Goal: Task Accomplishment & Management: Manage account settings

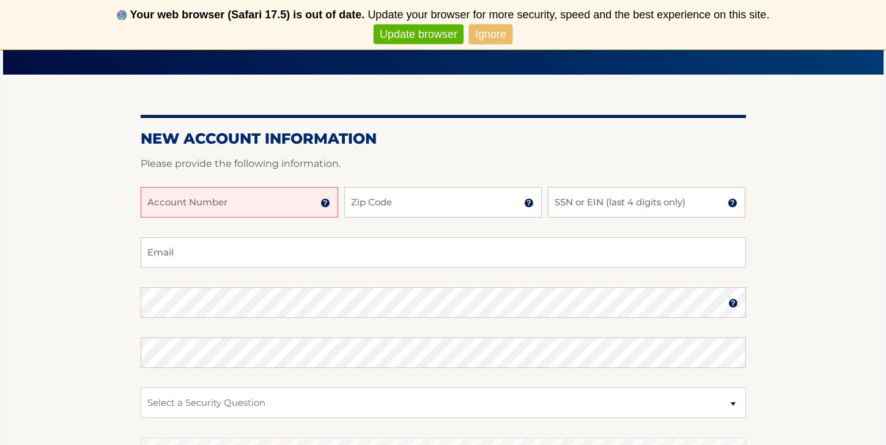
scroll to position [126, 0]
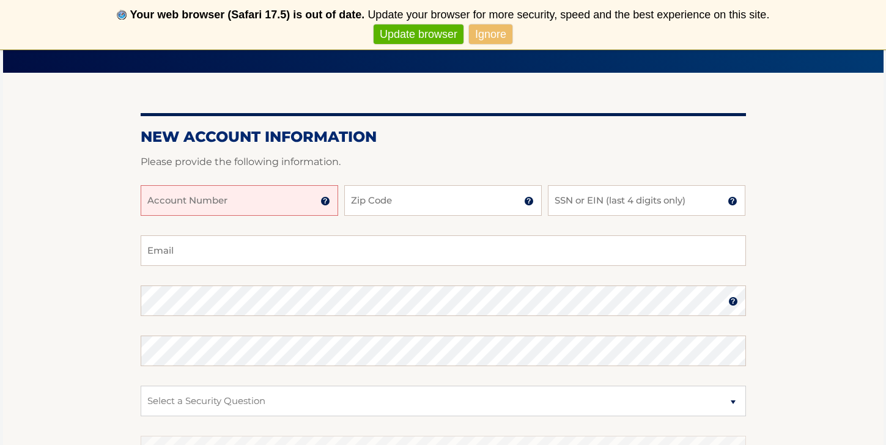
click at [234, 207] on input "Account Number" at bounding box center [240, 200] width 198 height 31
type input "44456021465"
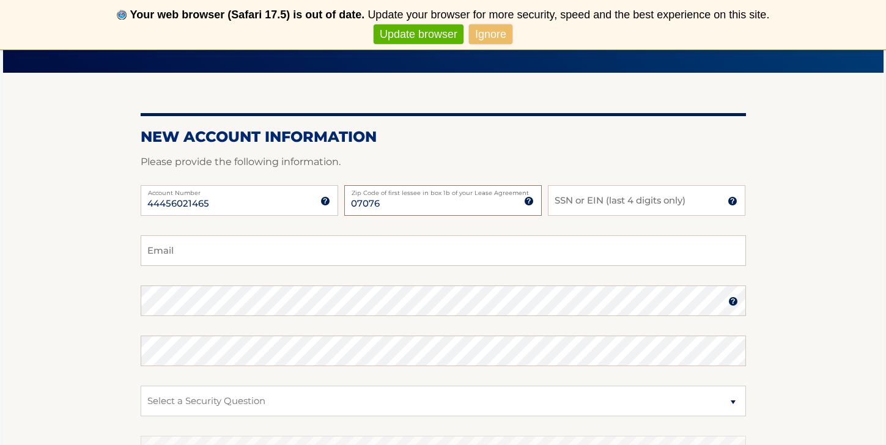
type input "07076"
click at [595, 203] on input "SSN or EIN (last 4 digits only)" at bounding box center [647, 200] width 198 height 31
type input "2420"
type input "delvec4@verizon.net"
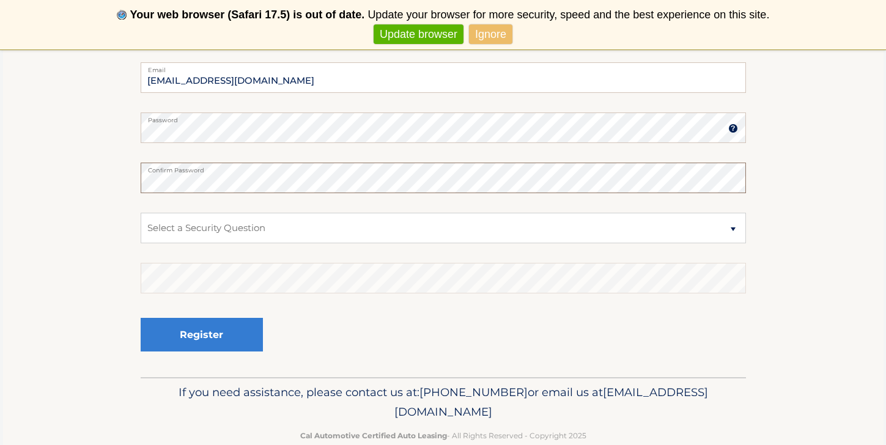
scroll to position [321, 0]
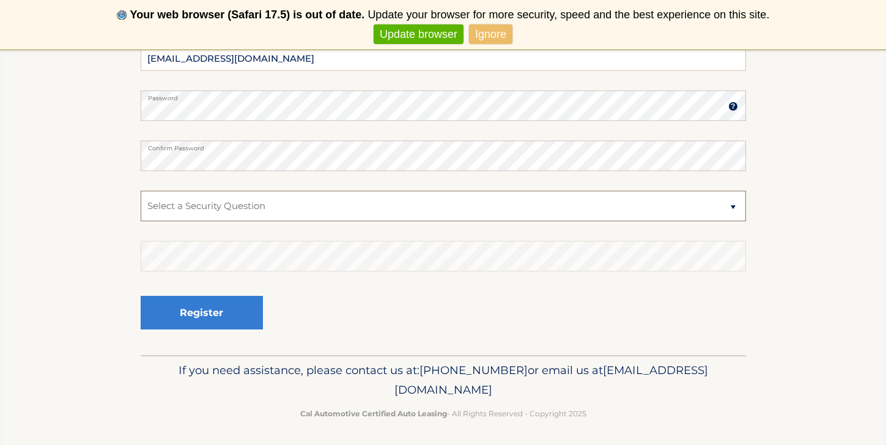
select select "2"
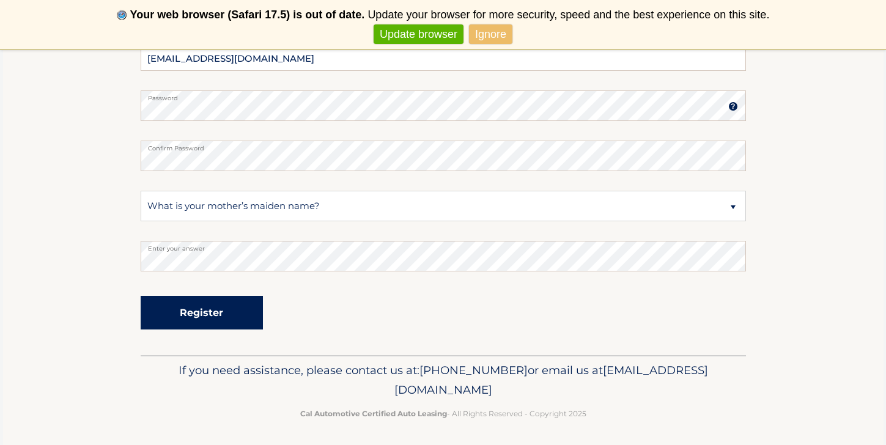
click at [243, 316] on button "Register" at bounding box center [202, 313] width 122 height 34
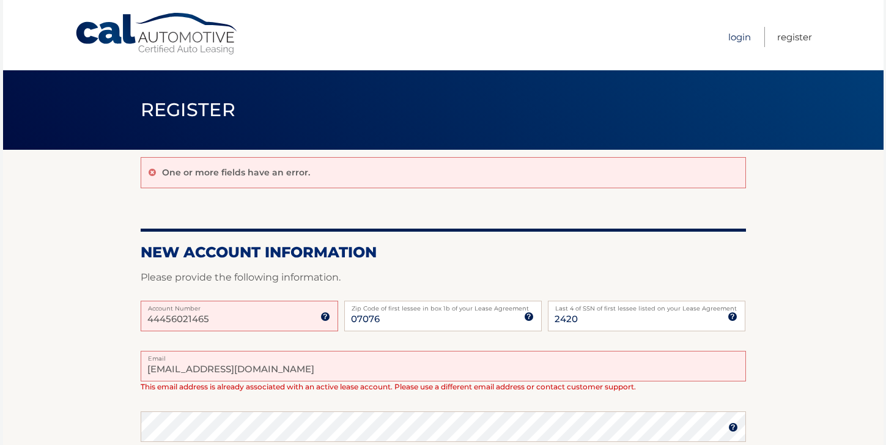
click at [738, 32] on link "Login" at bounding box center [740, 37] width 23 height 20
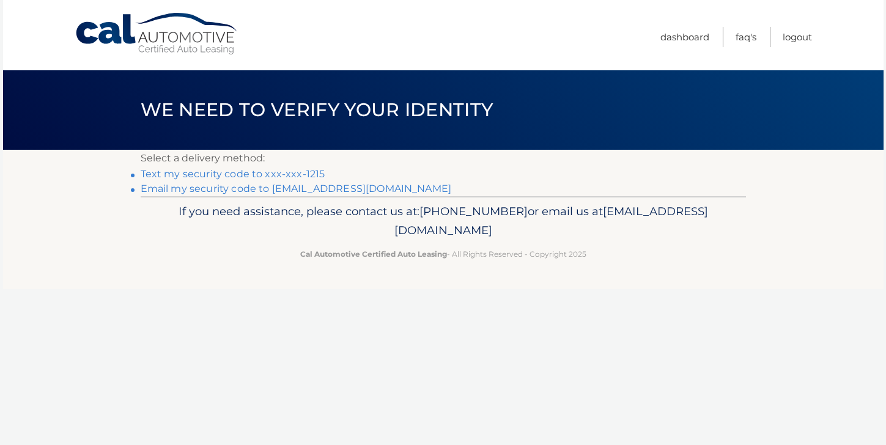
click at [293, 172] on link "Text my security code to xxx-xxx-1215" at bounding box center [233, 174] width 185 height 12
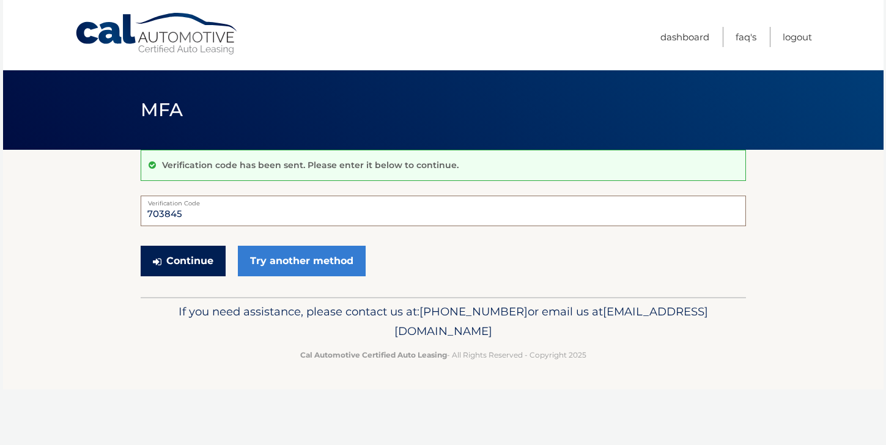
type input "703845"
click at [185, 256] on button "Continue" at bounding box center [183, 261] width 85 height 31
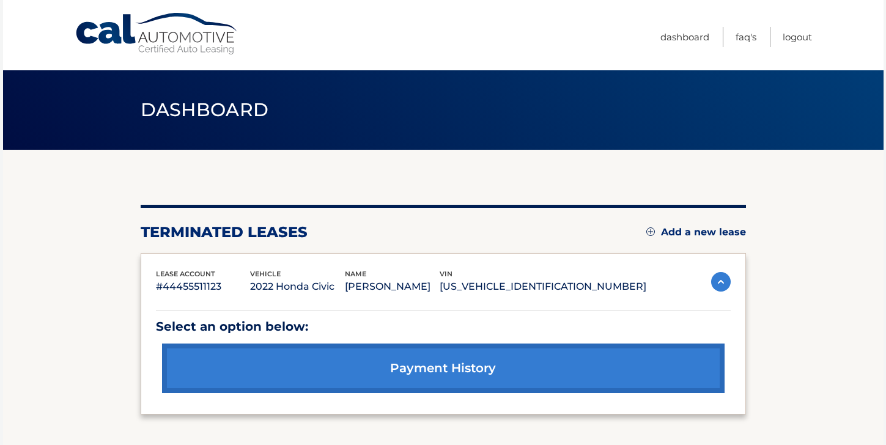
click at [706, 232] on link "Add a new lease" at bounding box center [697, 232] width 100 height 12
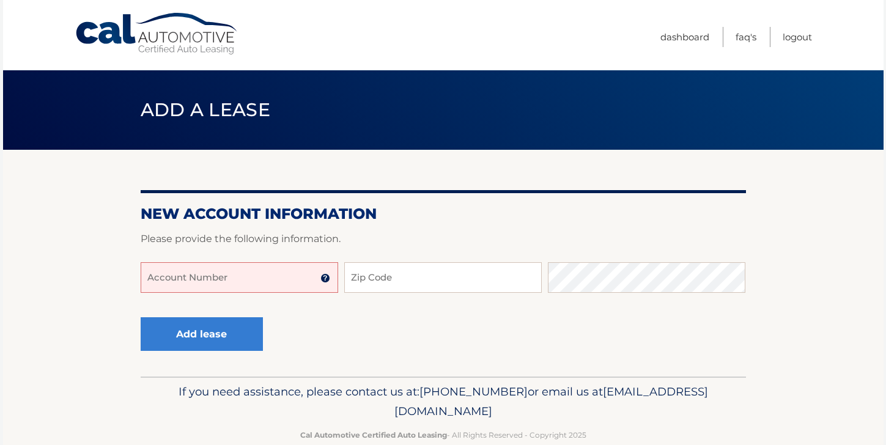
click at [268, 273] on input "Account Number" at bounding box center [240, 277] width 198 height 31
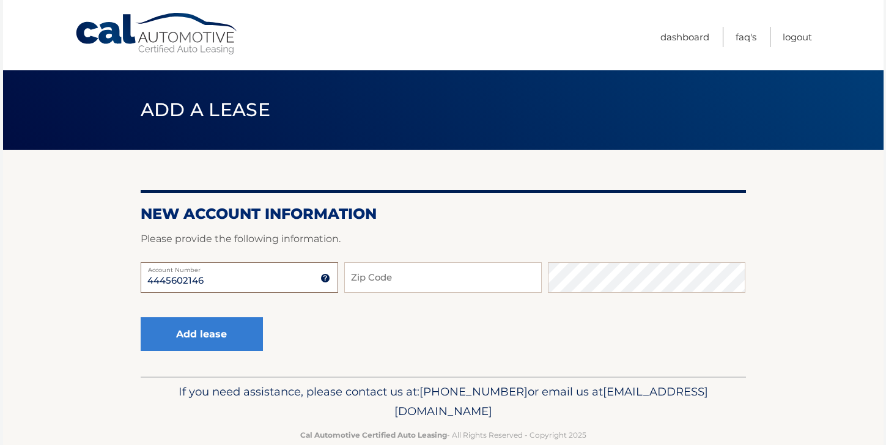
type input "4445602146"
click at [407, 281] on input "Zip Code" at bounding box center [443, 277] width 198 height 31
type input "5"
type input "07076"
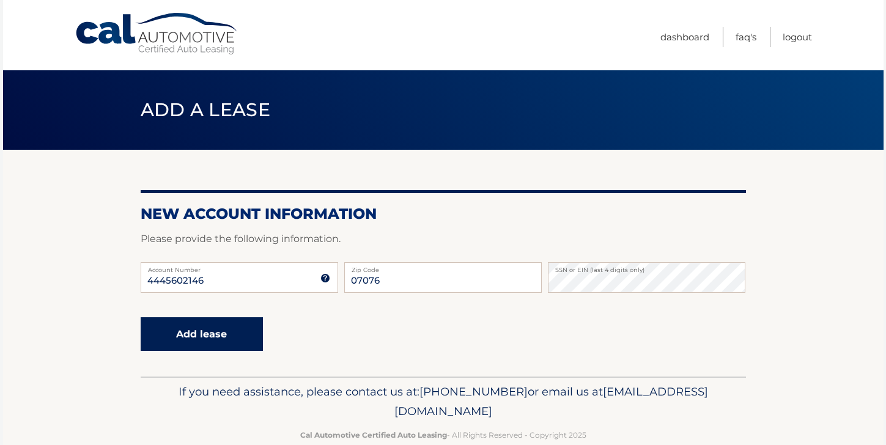
click at [211, 326] on button "Add lease" at bounding box center [202, 334] width 122 height 34
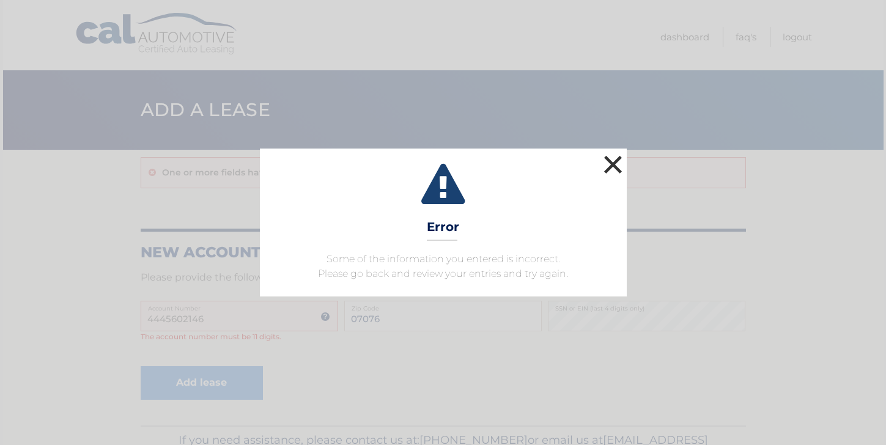
click at [613, 162] on button "×" at bounding box center [613, 164] width 24 height 24
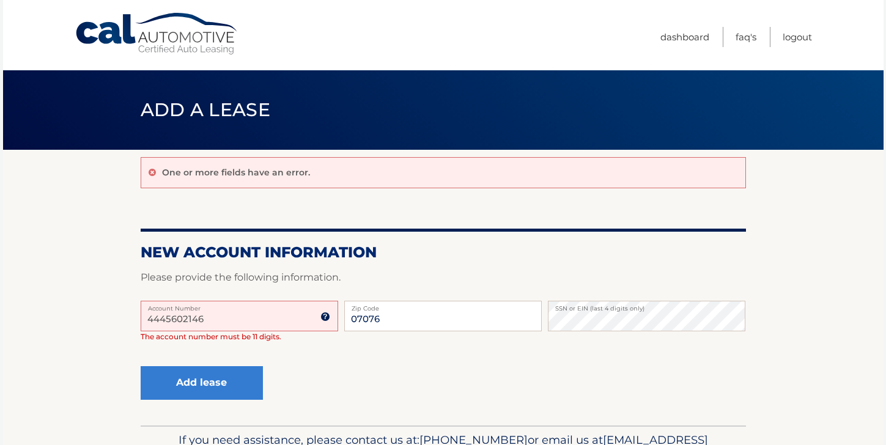
click at [223, 319] on input "4445602146" at bounding box center [240, 316] width 198 height 31
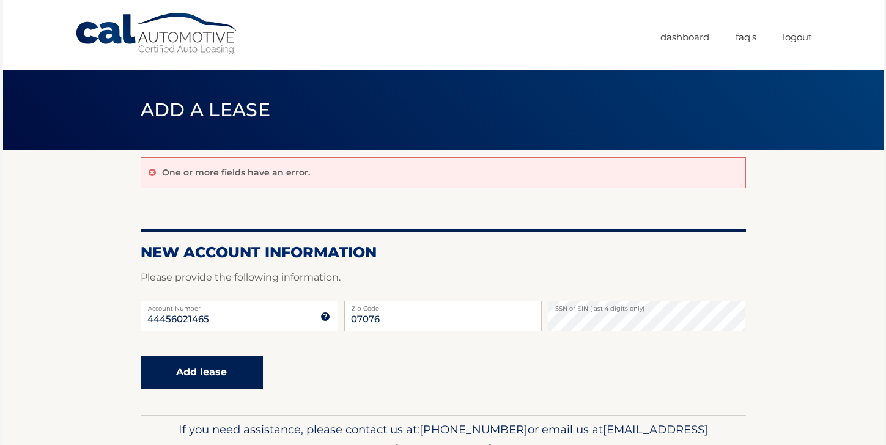
type input "44456021465"
click at [223, 375] on button "Add lease" at bounding box center [202, 373] width 122 height 34
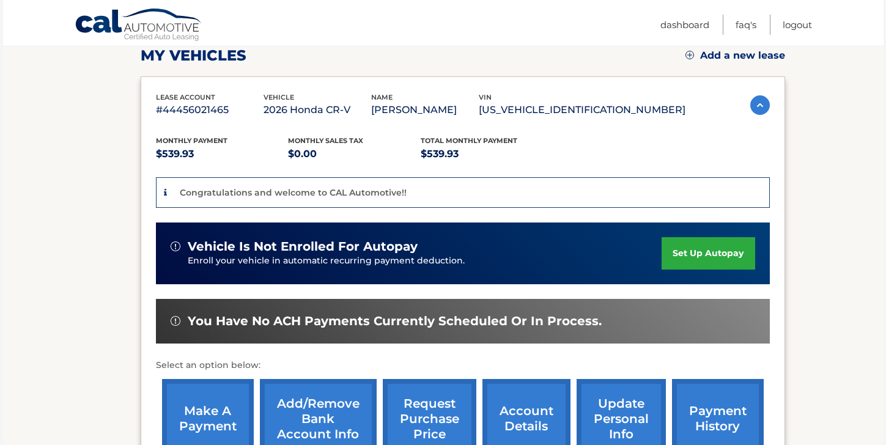
scroll to position [181, 0]
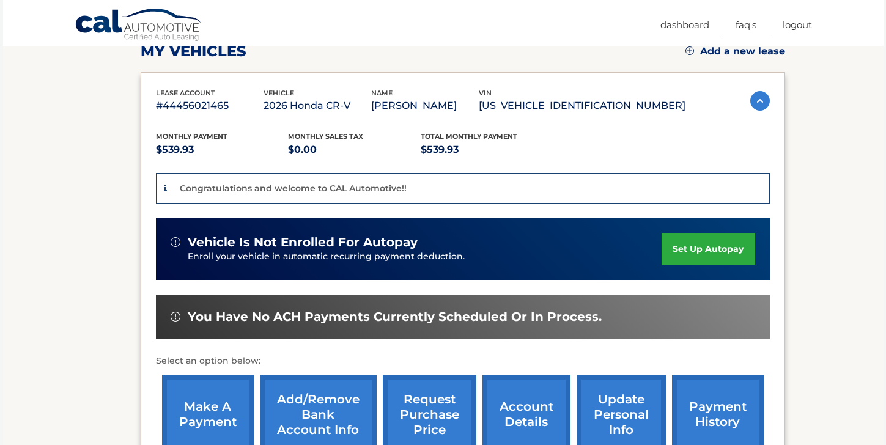
click at [688, 249] on link "set up autopay" at bounding box center [708, 249] width 93 height 32
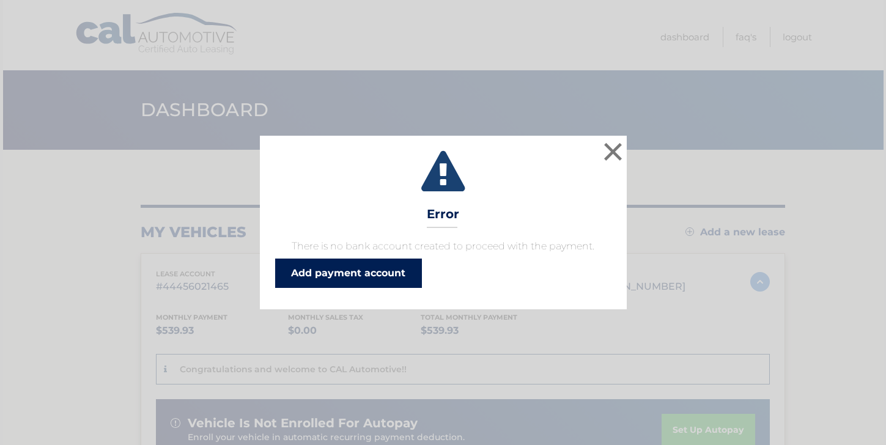
click at [359, 271] on link "Add payment account" at bounding box center [348, 273] width 147 height 29
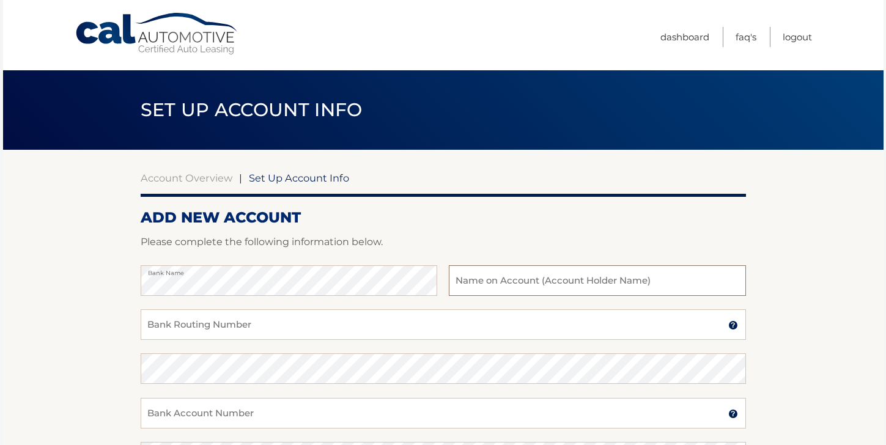
click at [576, 282] on input "text" at bounding box center [597, 280] width 297 height 31
type input "[PERSON_NAME]"
click at [410, 327] on input "Bank Routing Number" at bounding box center [444, 325] width 606 height 31
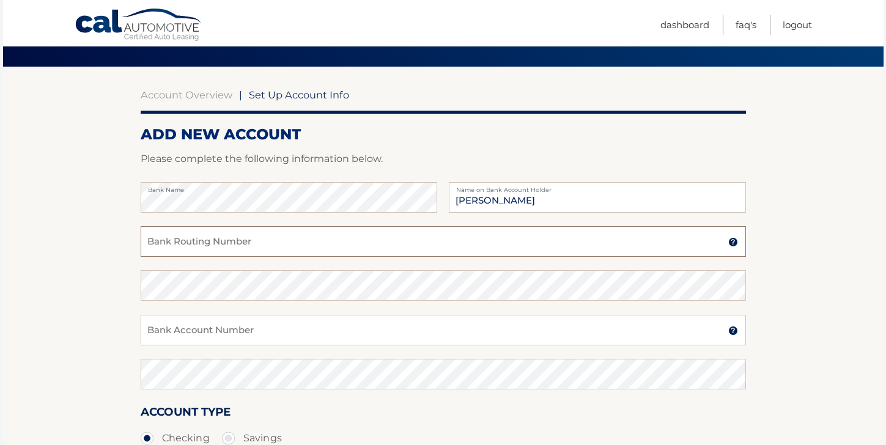
scroll to position [88, 0]
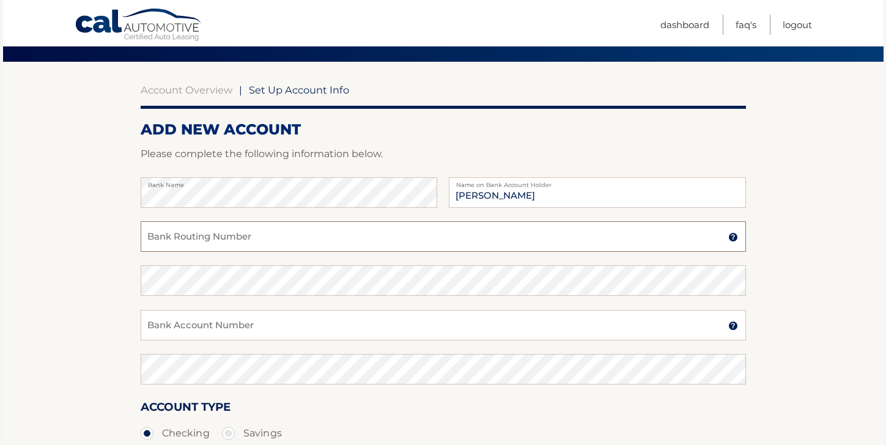
click at [287, 249] on input "Bank Routing Number" at bounding box center [444, 236] width 606 height 31
drag, startPoint x: 148, startPoint y: 239, endPoint x: 198, endPoint y: 239, distance: 49.5
click at [198, 239] on input "021201383" at bounding box center [444, 236] width 606 height 31
type input "021201383"
drag, startPoint x: 147, startPoint y: 234, endPoint x: 206, endPoint y: 239, distance: 58.9
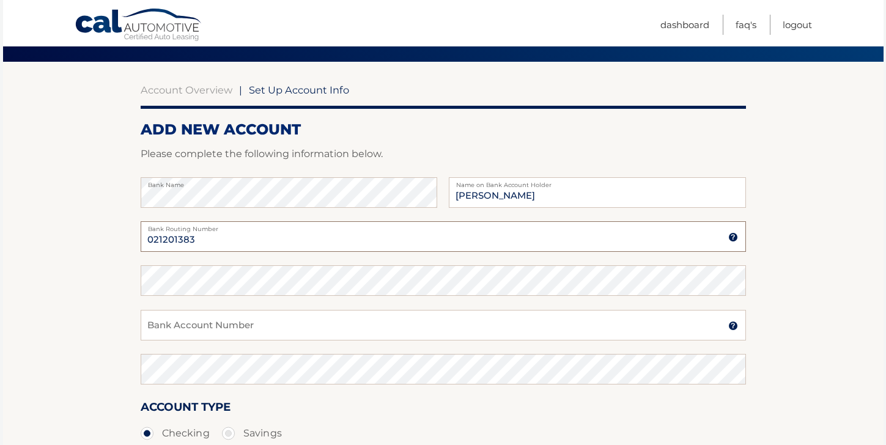
click at [206, 239] on input "021201383" at bounding box center [444, 236] width 606 height 31
click at [221, 330] on input "Bank Account Number" at bounding box center [444, 325] width 606 height 31
type input "0085980277"
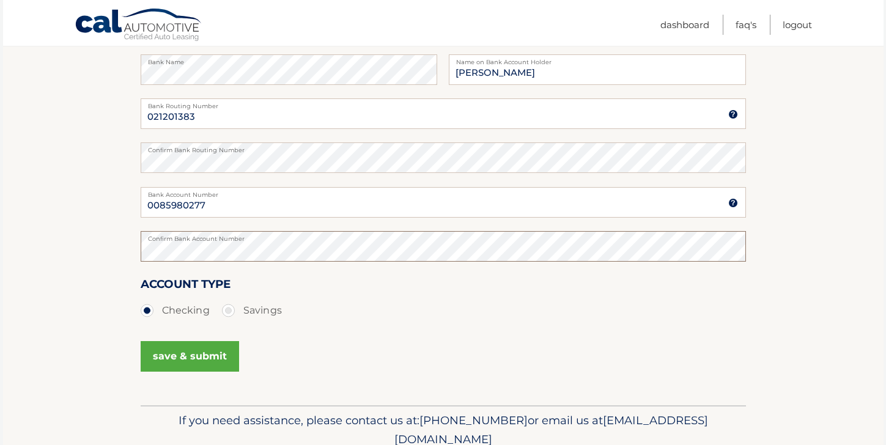
scroll to position [218, 0]
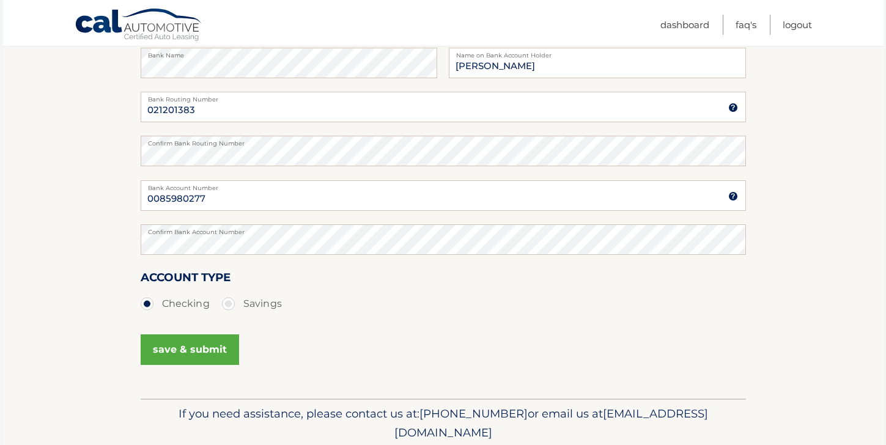
click at [209, 351] on button "save & submit" at bounding box center [190, 350] width 98 height 31
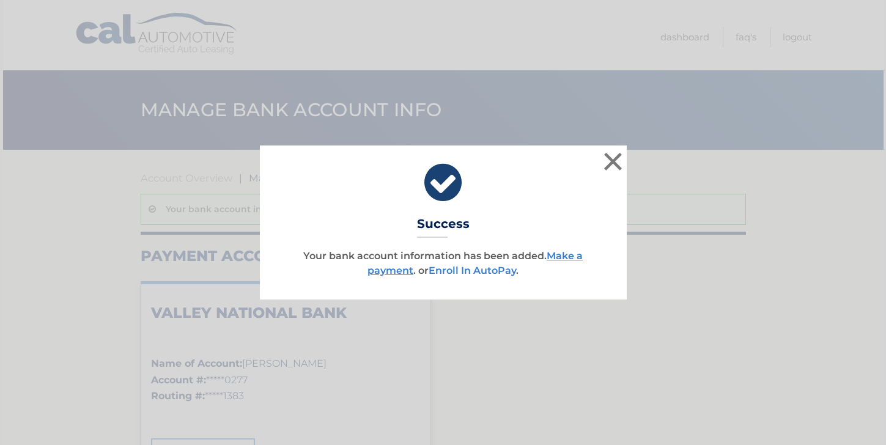
click at [484, 266] on link "Enroll In AutoPay" at bounding box center [472, 271] width 87 height 12
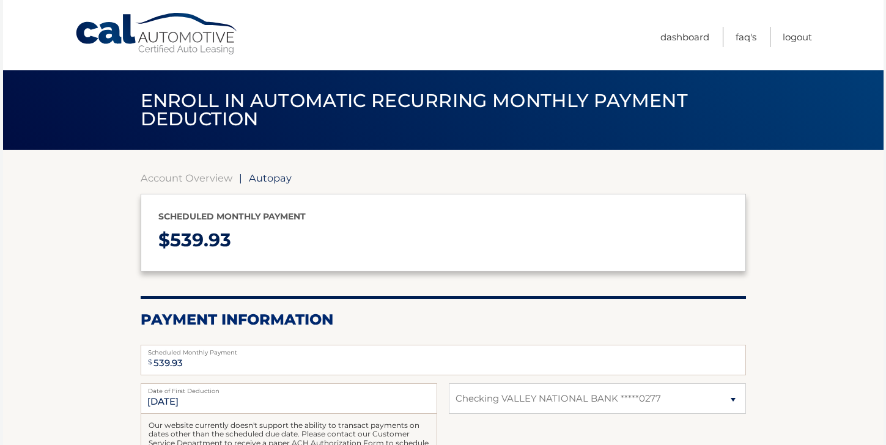
select select "ZjE3MzI3YzAtNWM2Ny00NGE1LWEyMmItMDMxYmE5ZTAxYzdj"
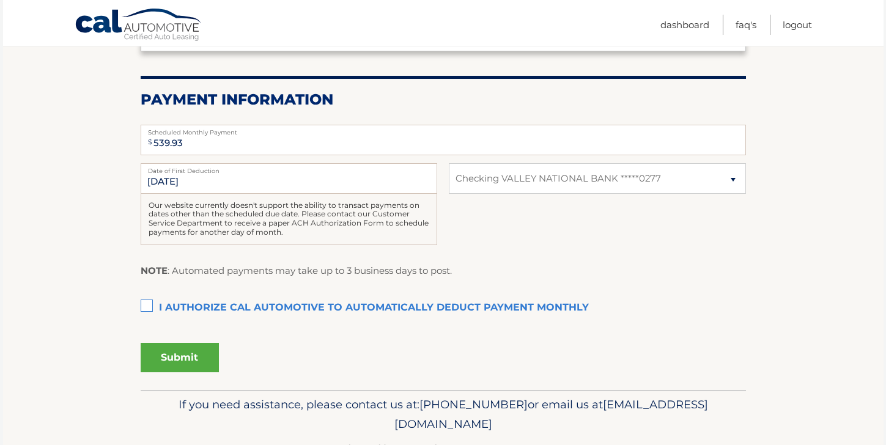
scroll to position [219, 0]
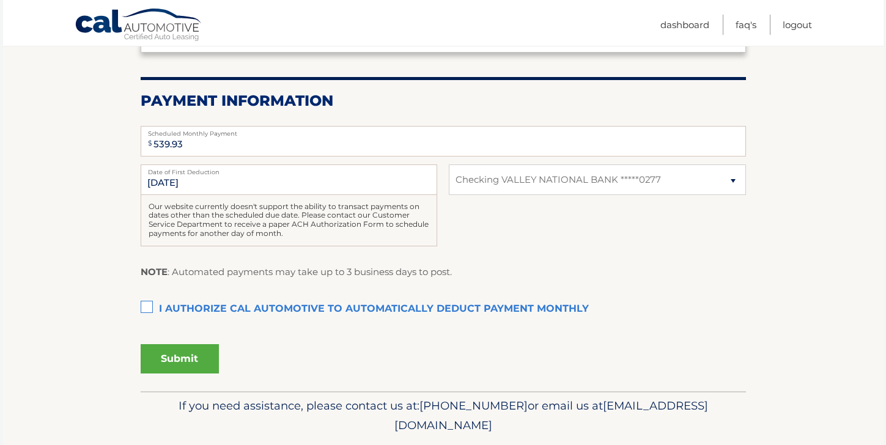
click at [146, 305] on label "I authorize cal automotive to automatically deduct payment monthly This checkbo…" at bounding box center [444, 309] width 606 height 24
click at [0, 0] on input "I authorize cal automotive to automatically deduct payment monthly This checkbo…" at bounding box center [0, 0] width 0 height 0
click at [172, 354] on button "Submit" at bounding box center [180, 358] width 78 height 29
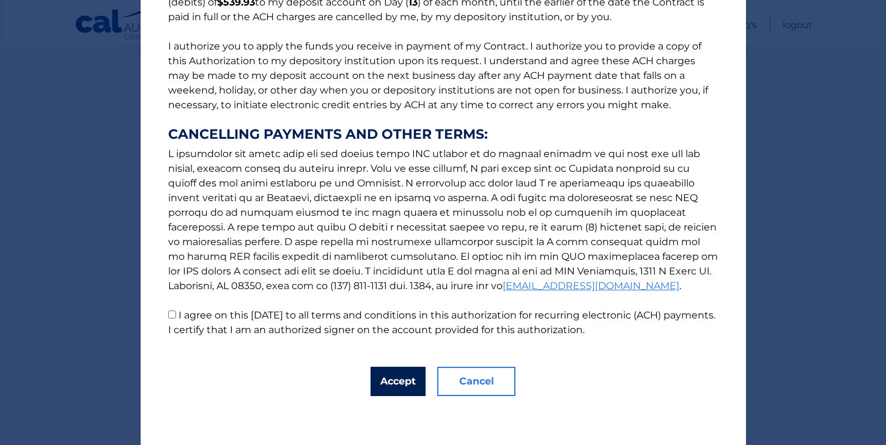
scroll to position [133, 0]
click at [397, 379] on button "Accept" at bounding box center [398, 381] width 55 height 29
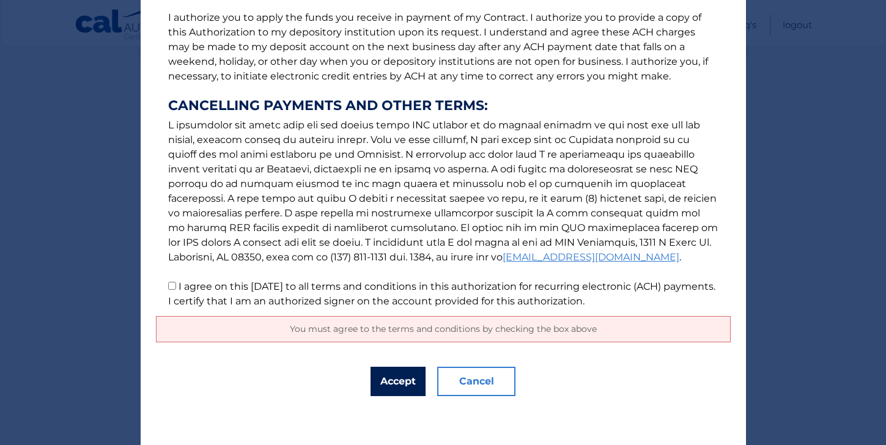
scroll to position [161, 0]
click at [396, 382] on button "Accept" at bounding box center [398, 381] width 55 height 29
click at [171, 286] on input "I agree on this 10/04/2025 to all terms and conditions in this authorization fo…" at bounding box center [172, 286] width 8 height 8
checkbox input "true"
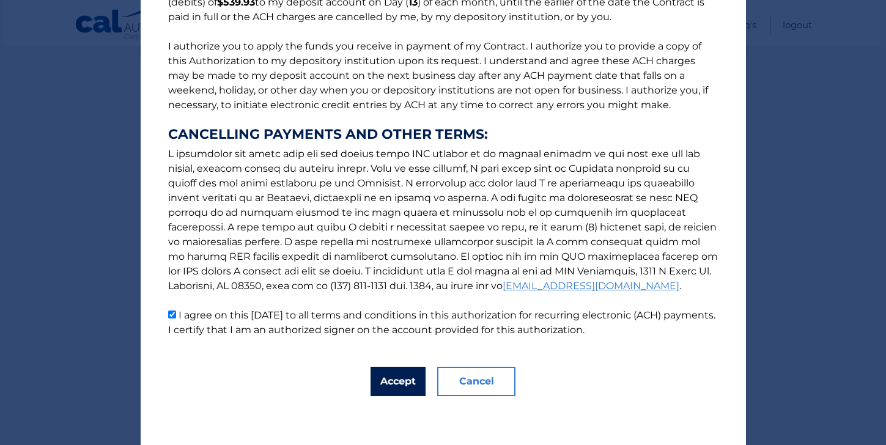
click at [399, 377] on button "Accept" at bounding box center [398, 381] width 55 height 29
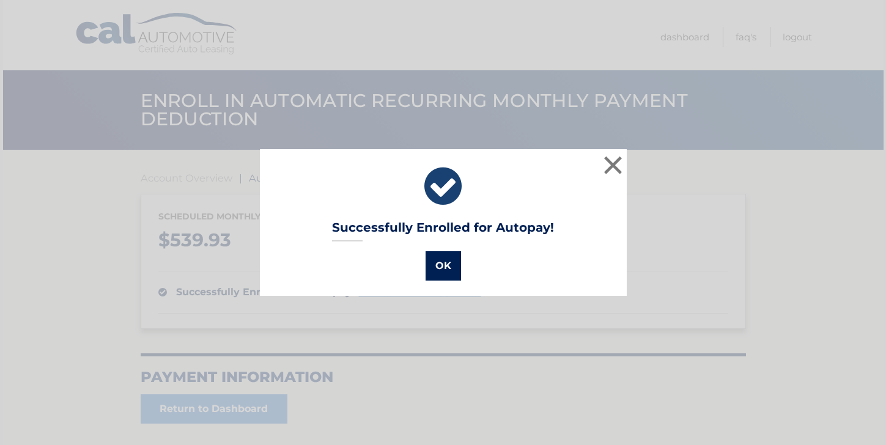
click at [438, 261] on button "OK" at bounding box center [443, 265] width 35 height 29
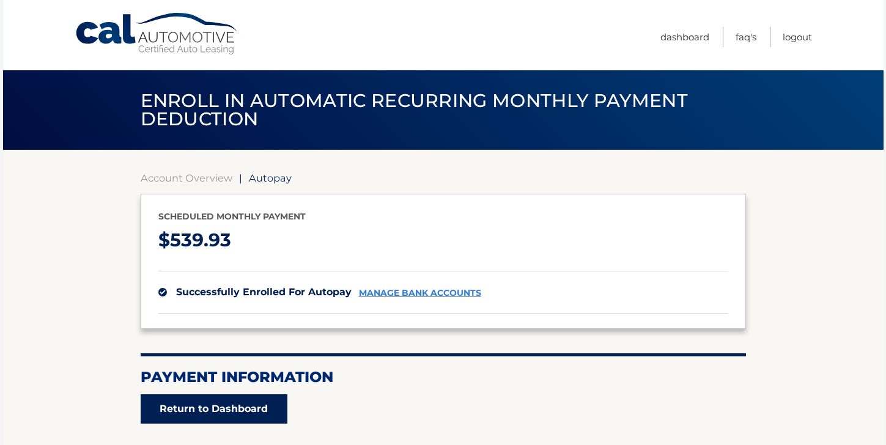
click at [243, 411] on link "Return to Dashboard" at bounding box center [214, 409] width 147 height 29
